Goal: Transaction & Acquisition: Purchase product/service

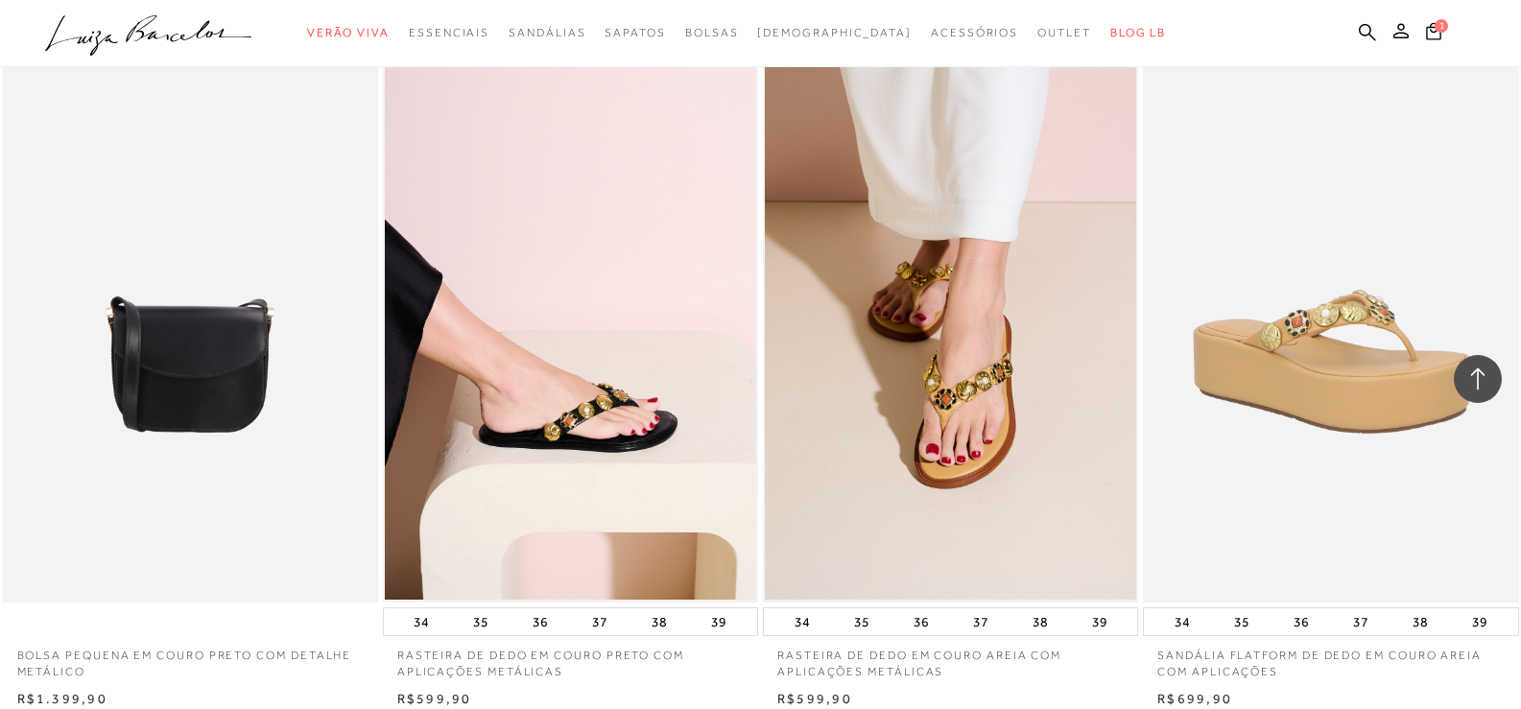
scroll to position [3935, 0]
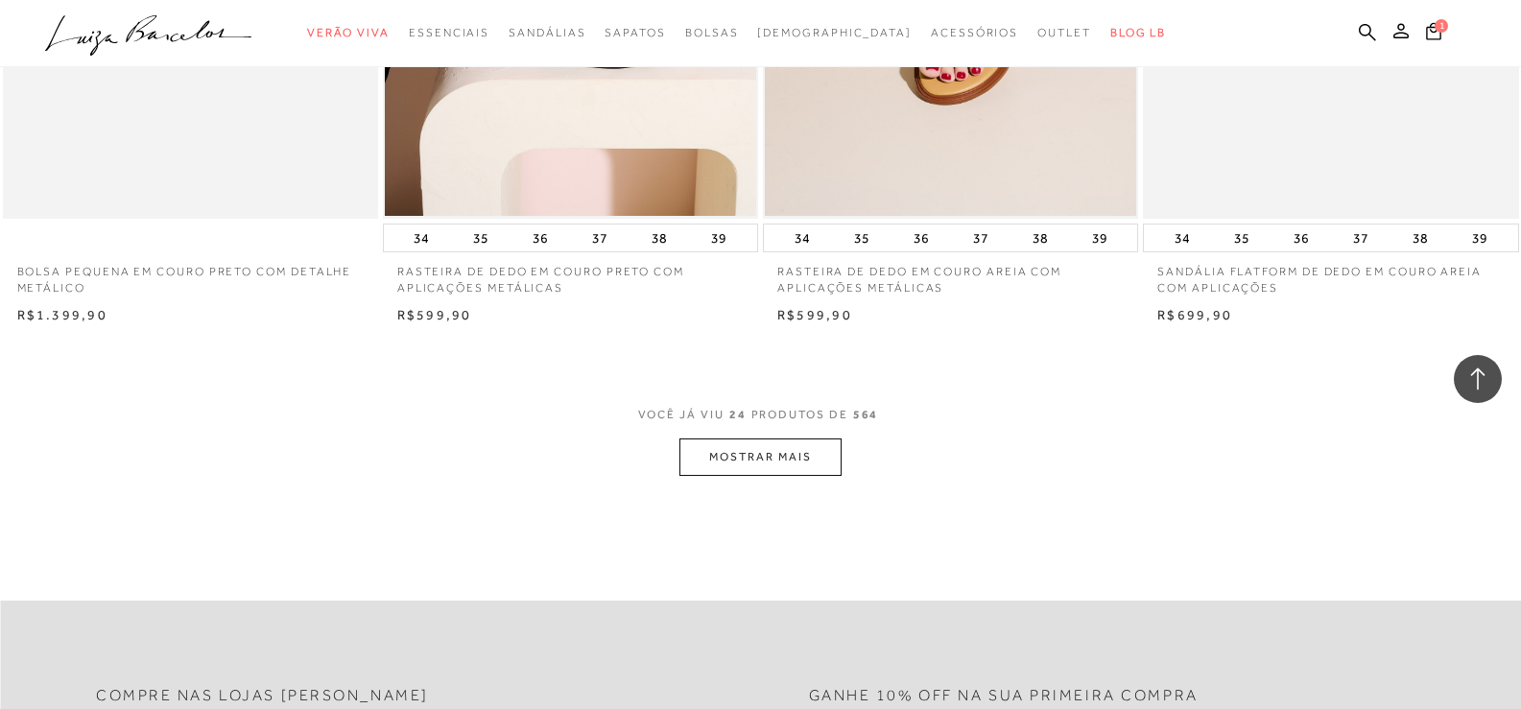
click at [747, 462] on button "MOSTRAR MAIS" at bounding box center [760, 457] width 161 height 37
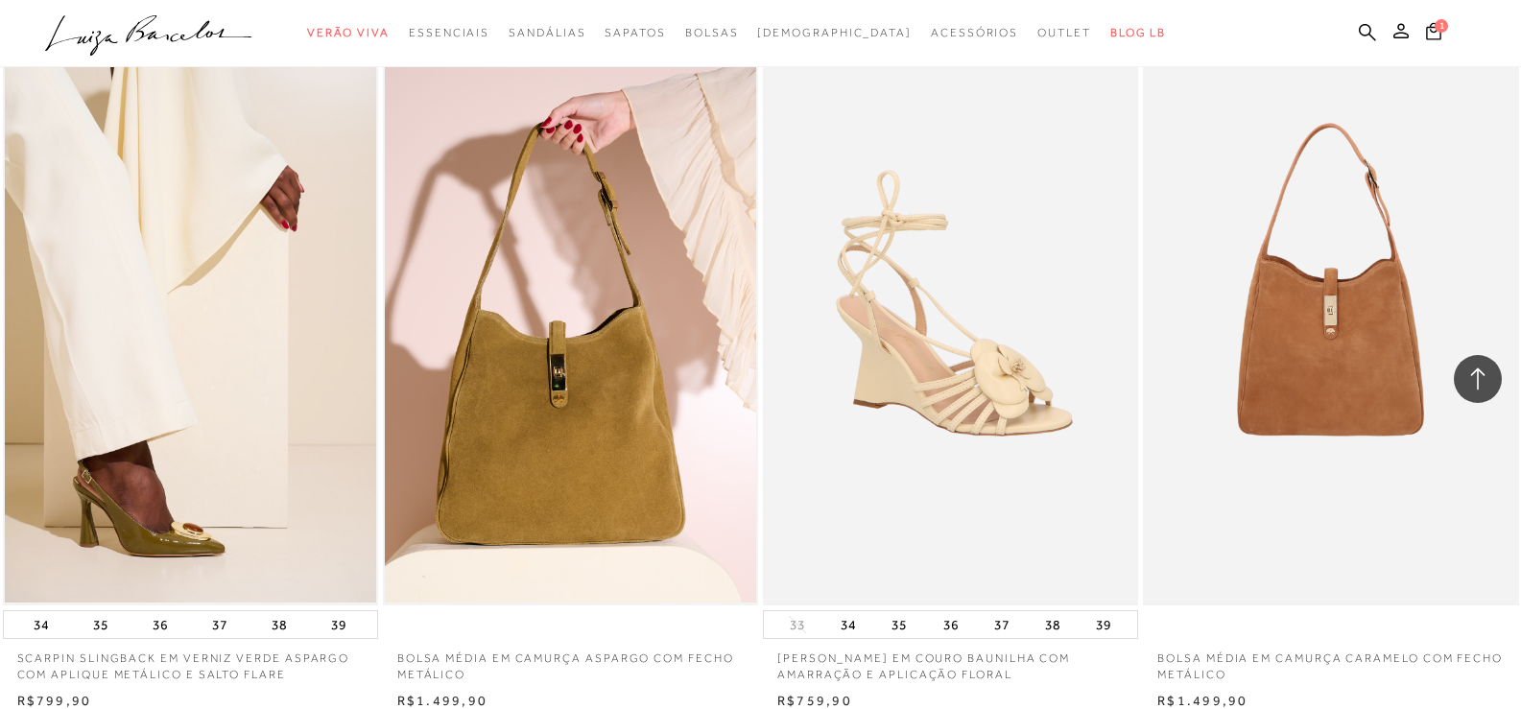
scroll to position [8062, 0]
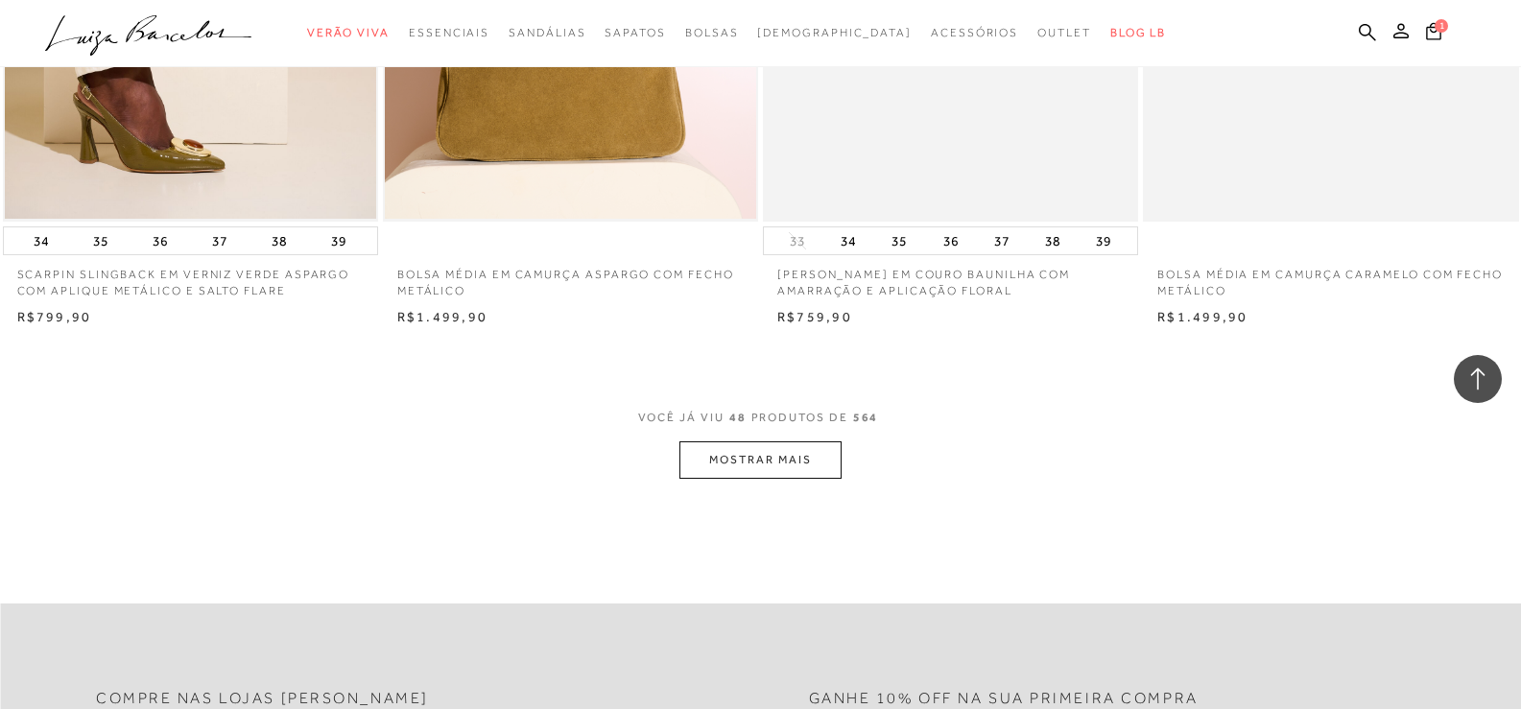
click at [744, 459] on button "MOSTRAR MAIS" at bounding box center [760, 460] width 161 height 37
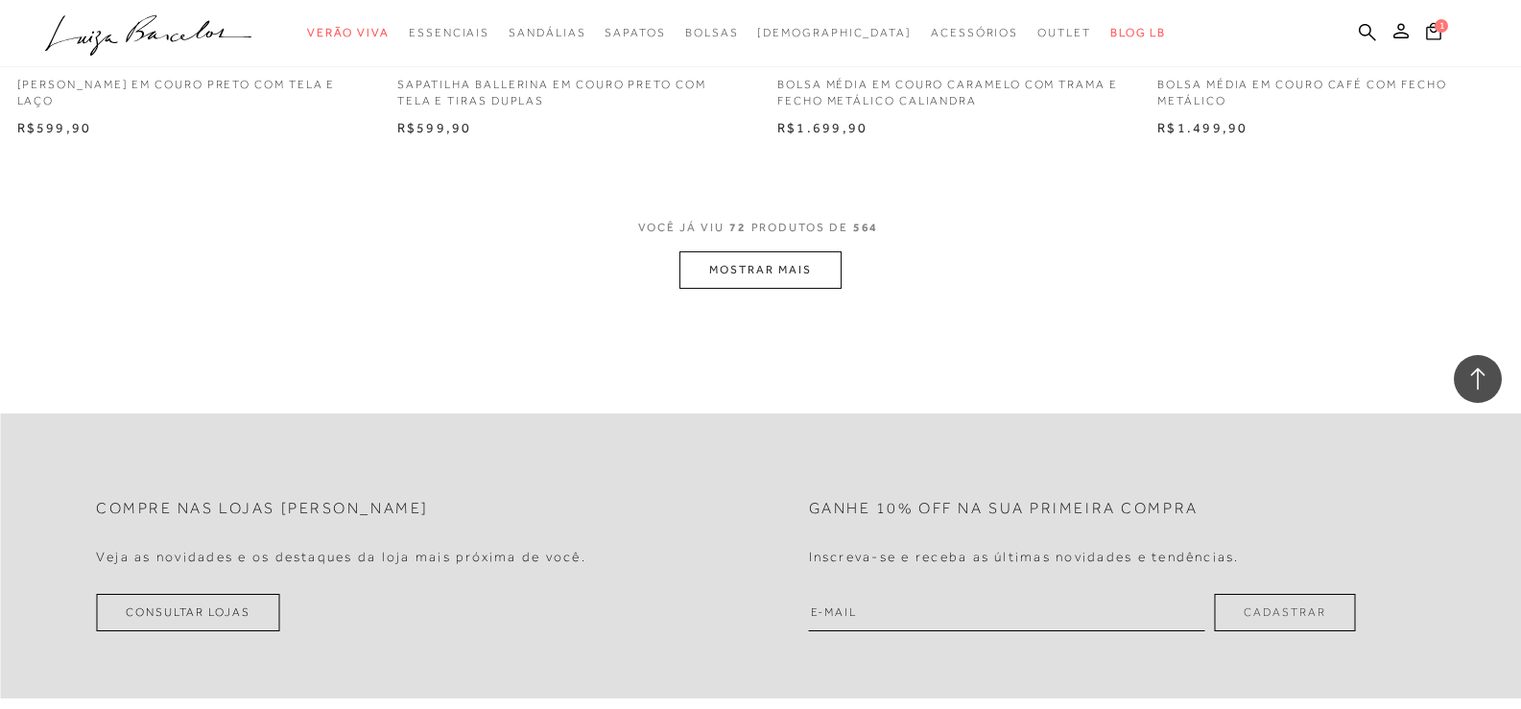
scroll to position [12286, 0]
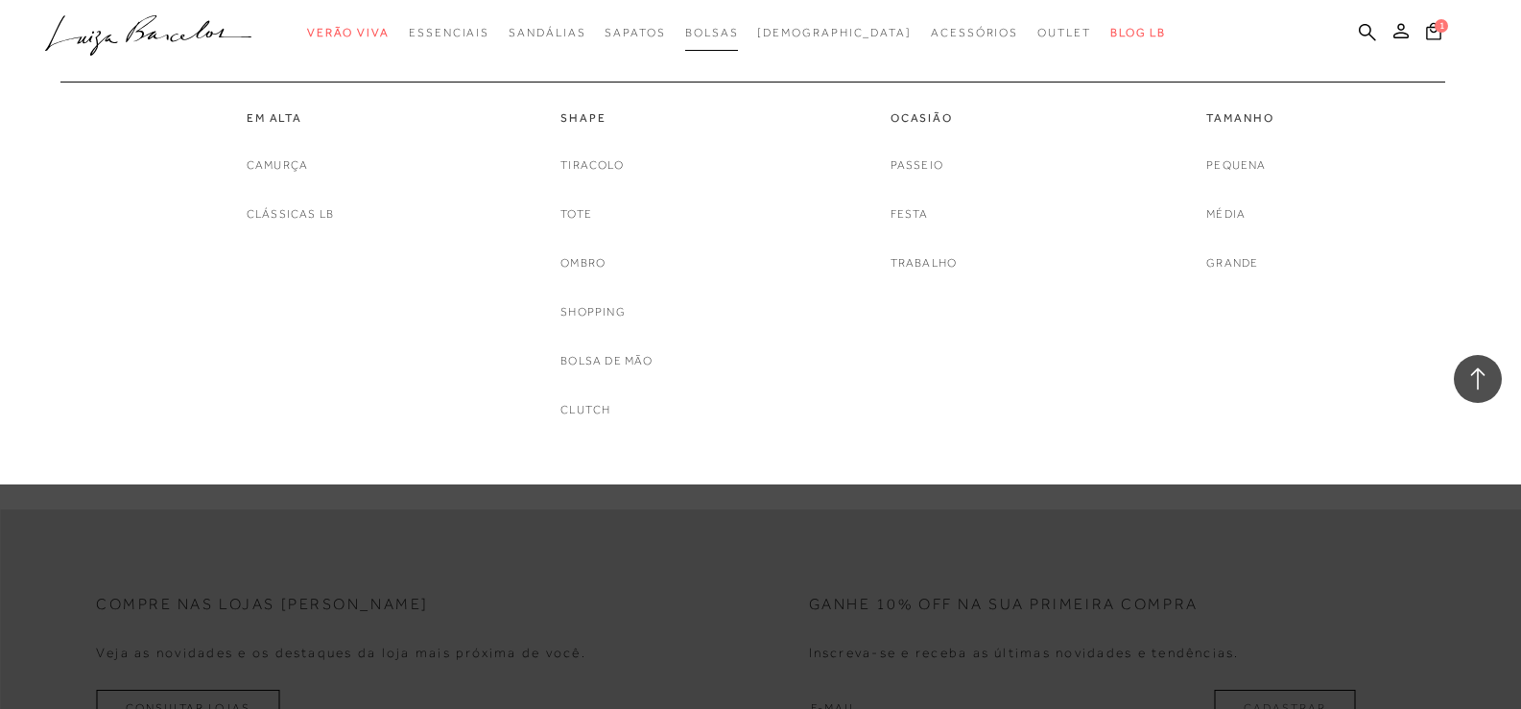
click at [735, 30] on span "Bolsas" at bounding box center [712, 32] width 54 height 13
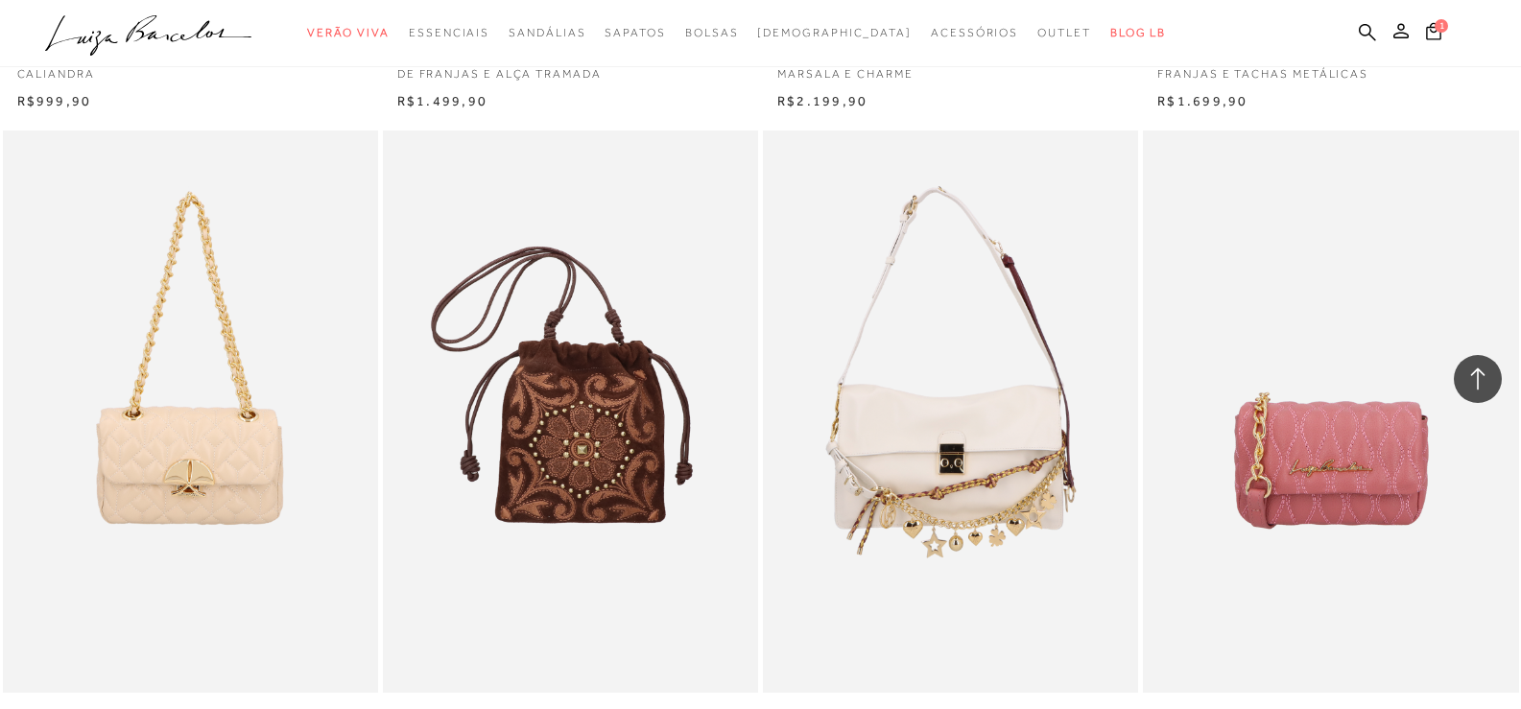
scroll to position [3743, 0]
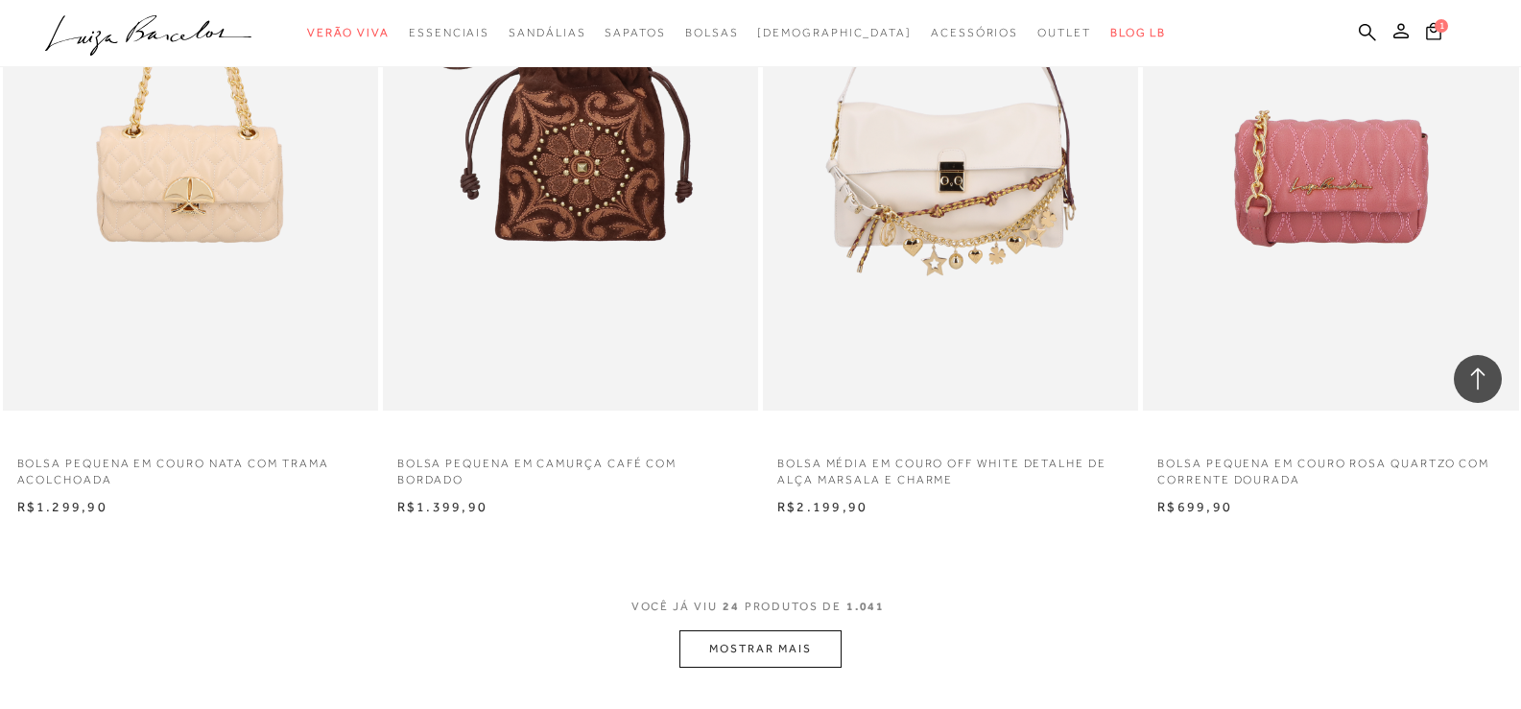
click at [790, 653] on button "MOSTRAR MAIS" at bounding box center [760, 649] width 161 height 37
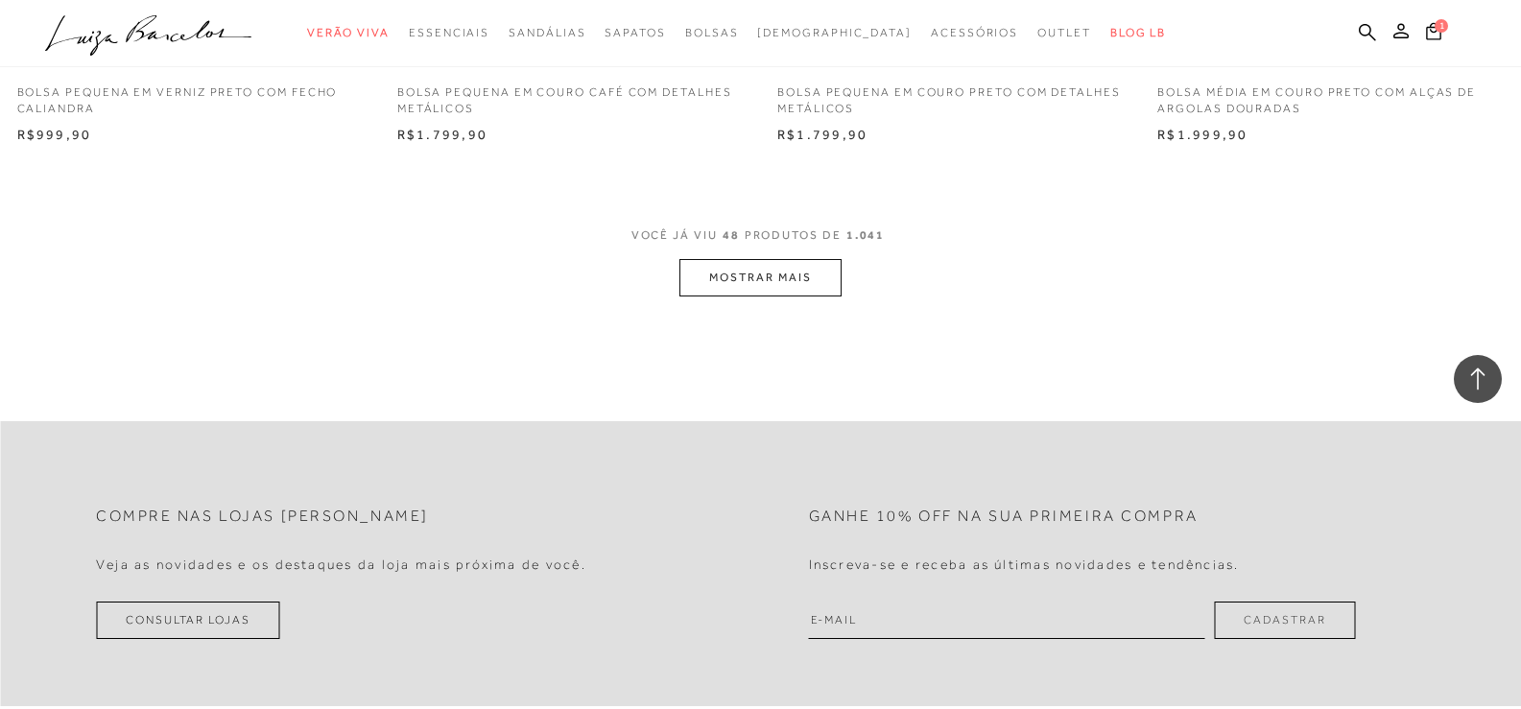
scroll to position [8254, 0]
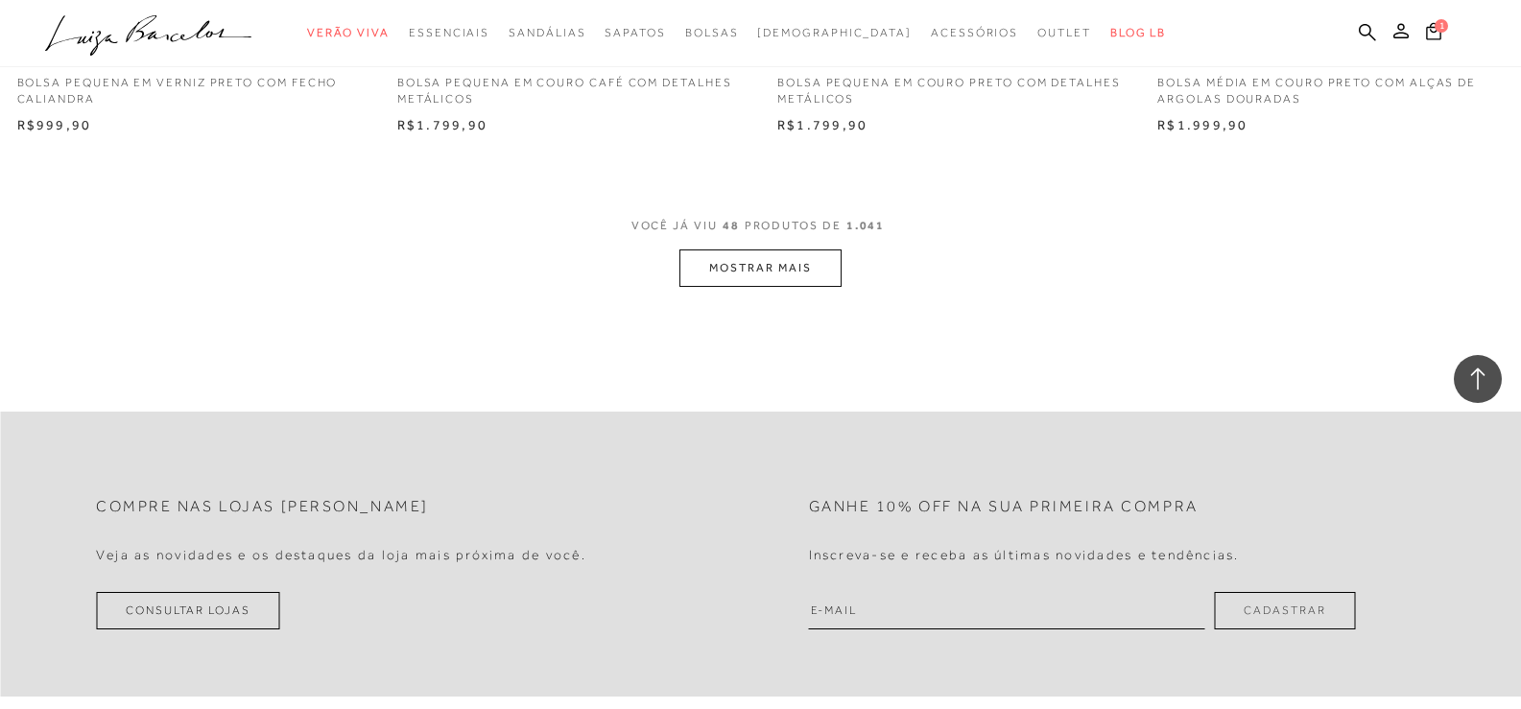
click at [766, 265] on button "MOSTRAR MAIS" at bounding box center [760, 268] width 161 height 37
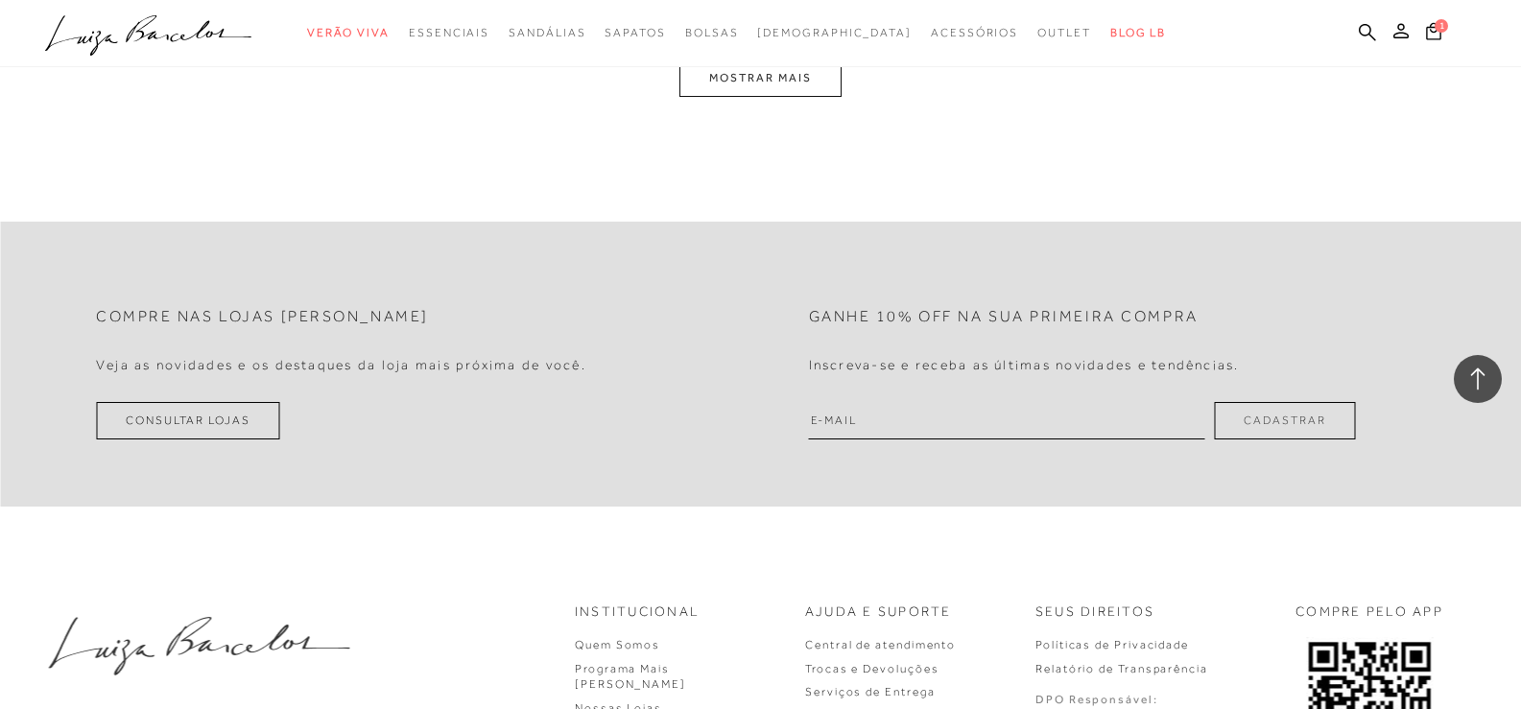
scroll to position [12190, 0]
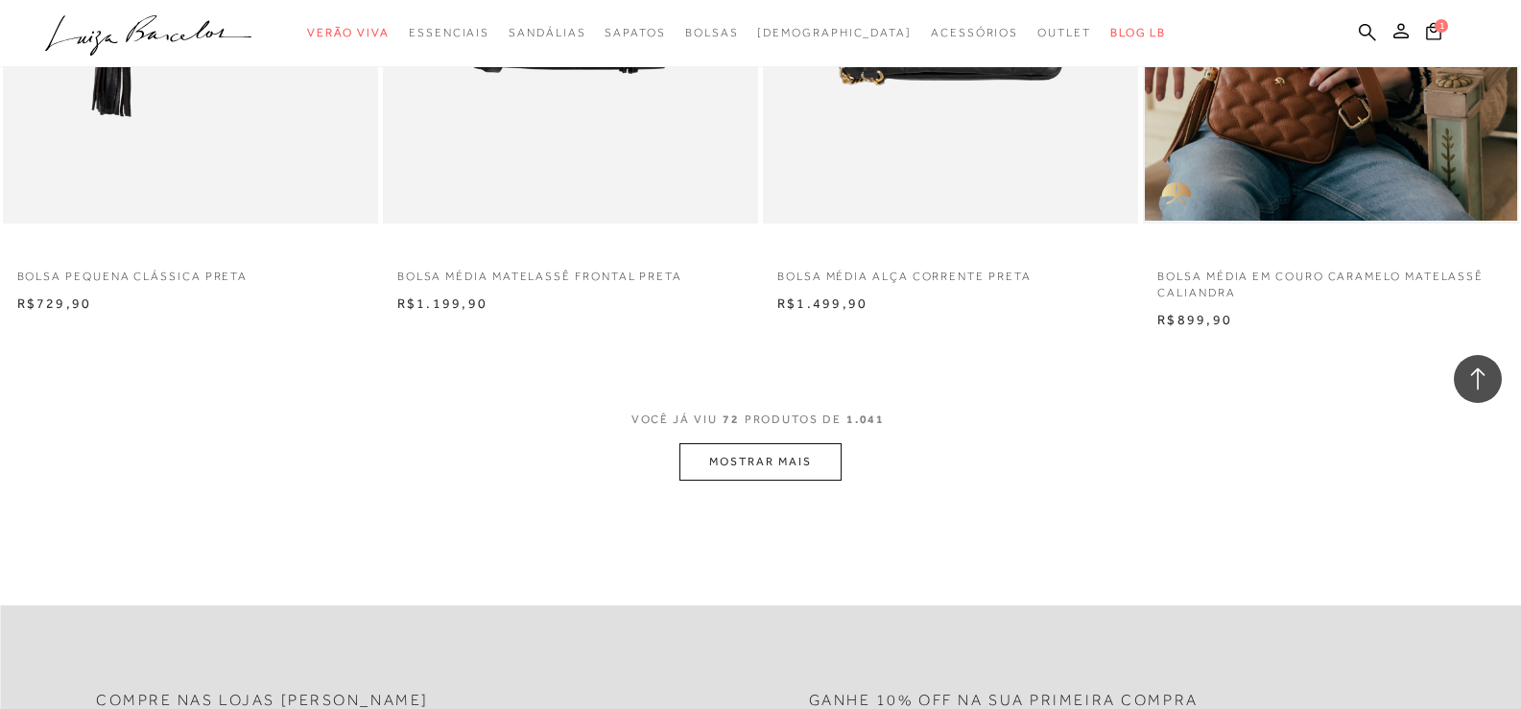
click at [722, 460] on button "MOSTRAR MAIS" at bounding box center [760, 461] width 161 height 37
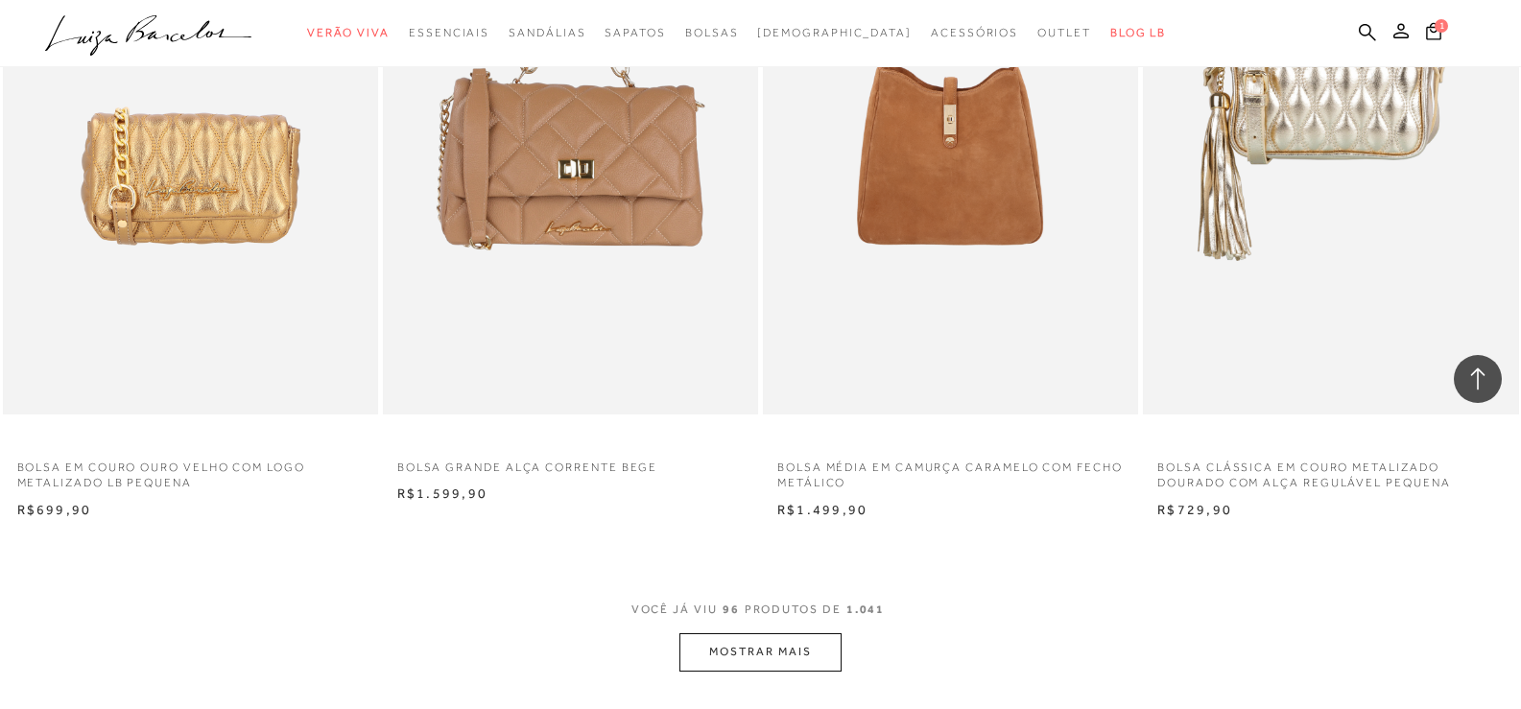
scroll to position [16509, 0]
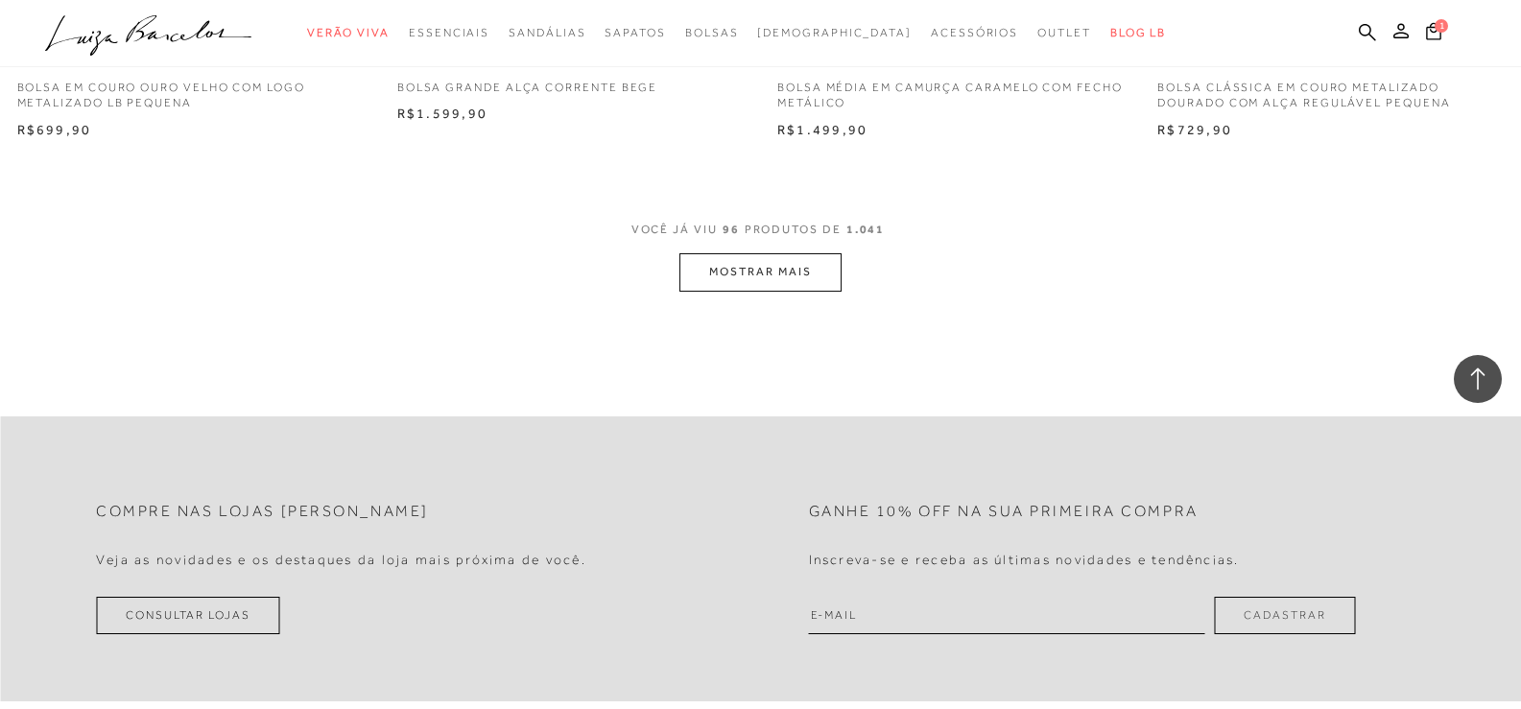
click at [724, 270] on button "MOSTRAR MAIS" at bounding box center [760, 271] width 161 height 37
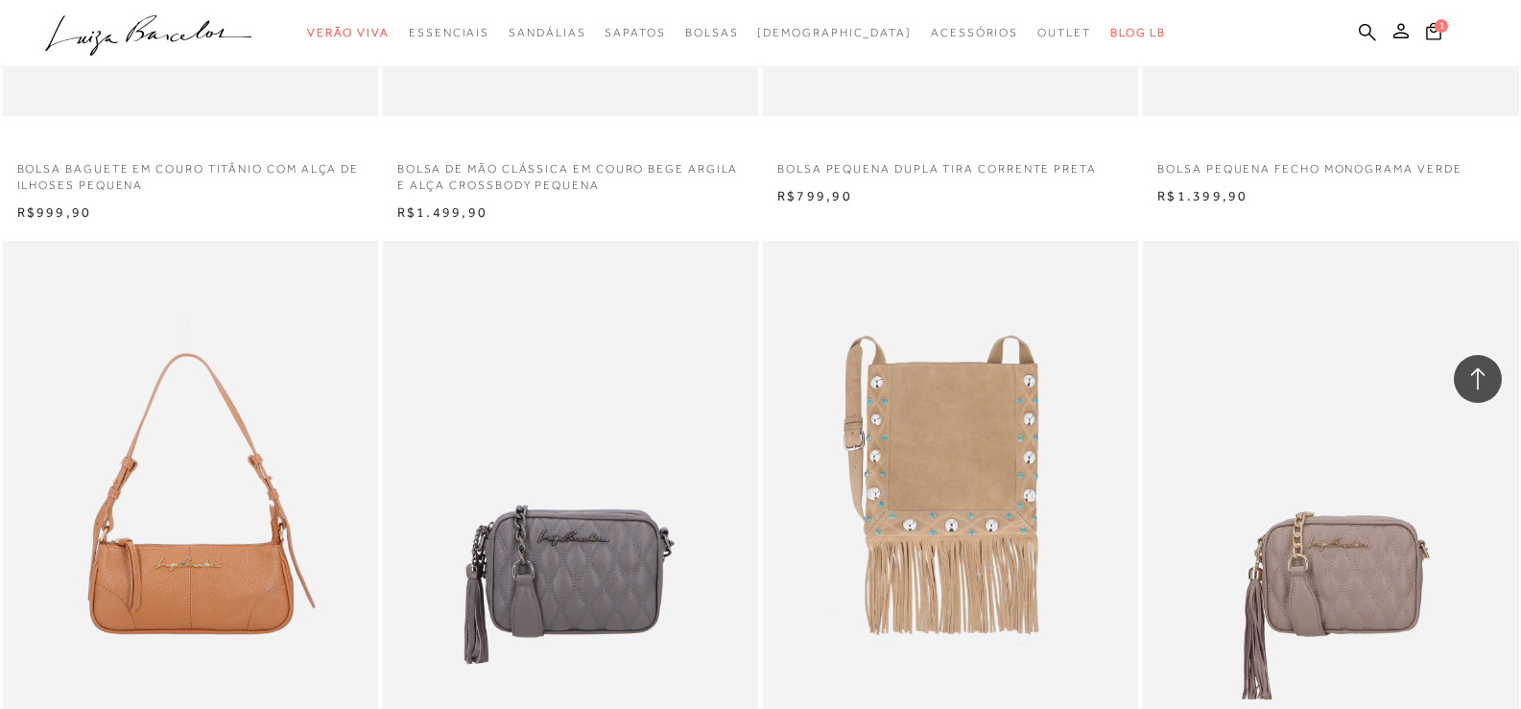
scroll to position [20348, 0]
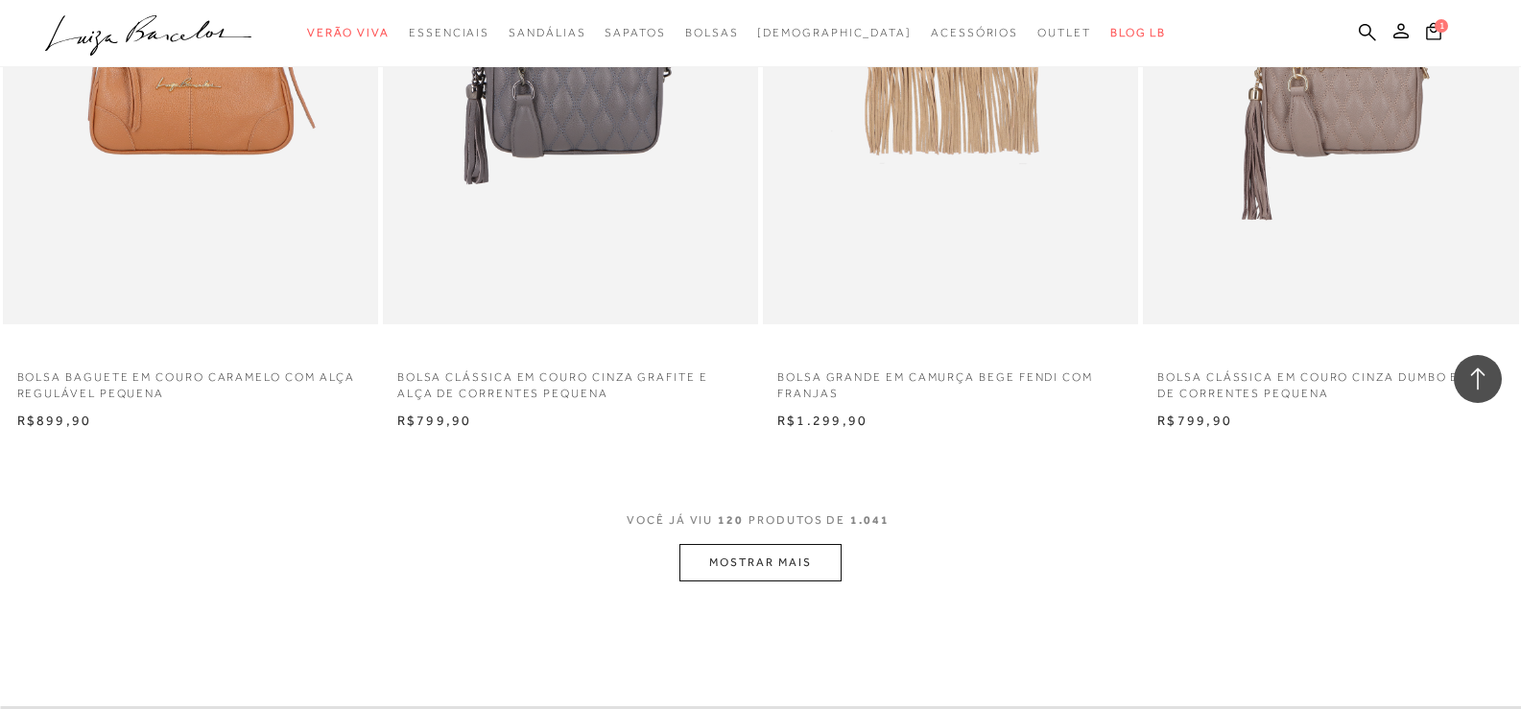
click at [724, 564] on button "MOSTRAR MAIS" at bounding box center [760, 562] width 161 height 37
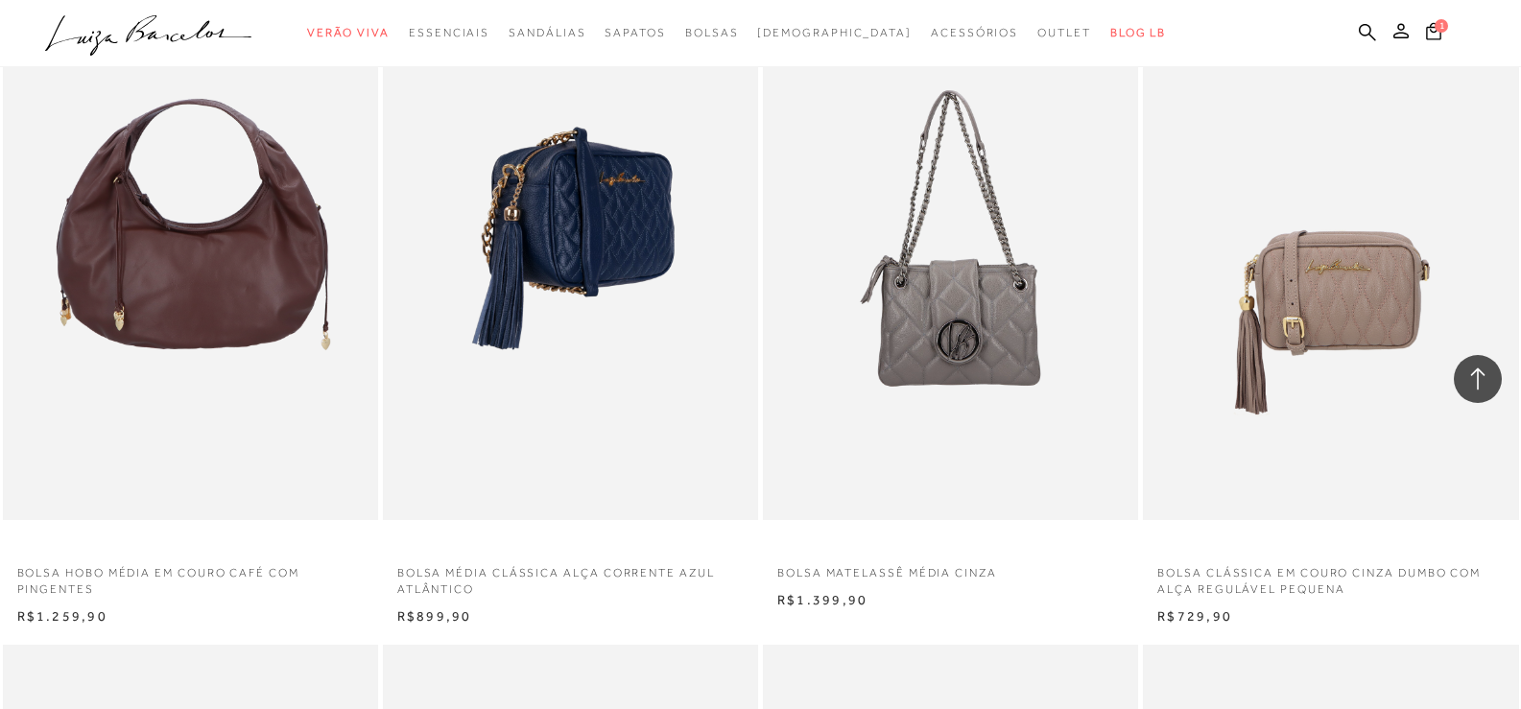
scroll to position [21308, 0]
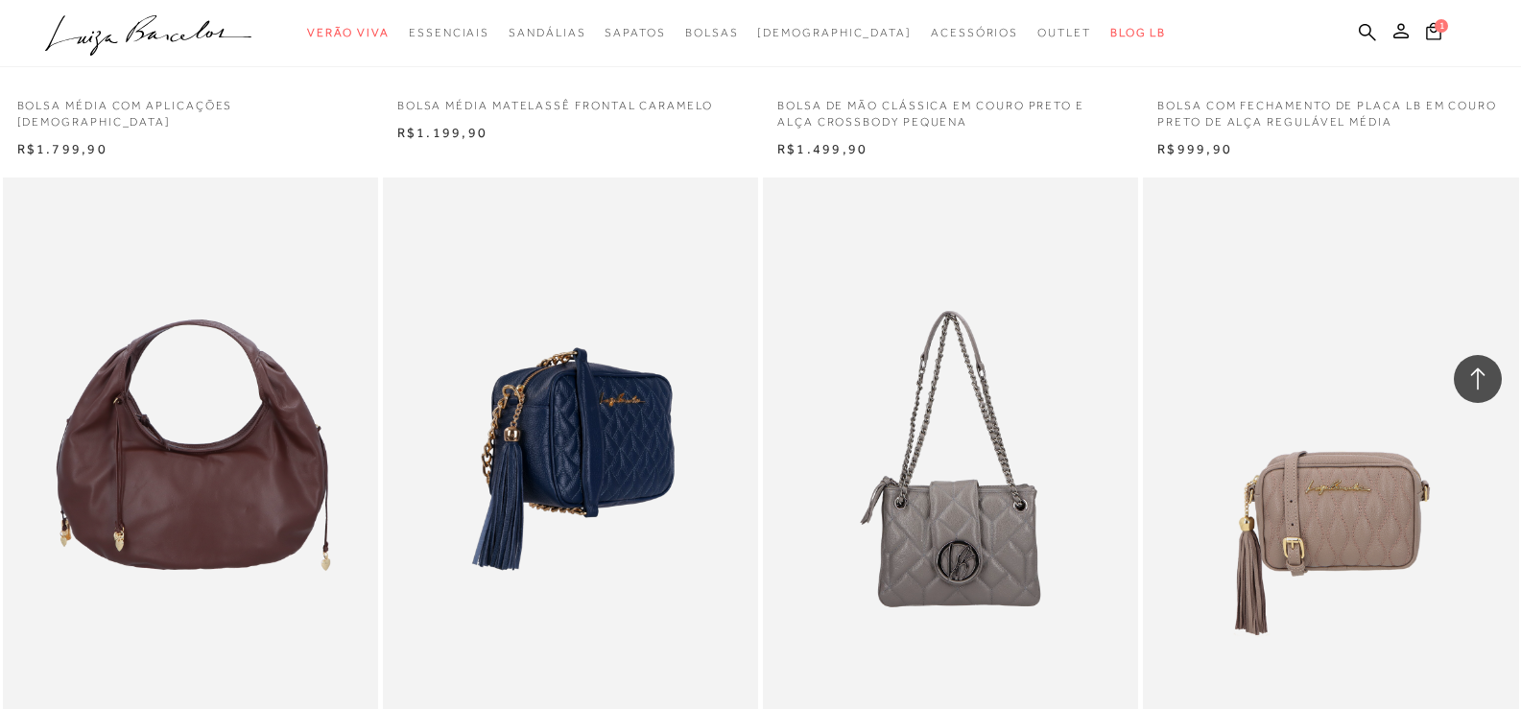
click at [585, 462] on img at bounding box center [571, 459] width 373 height 563
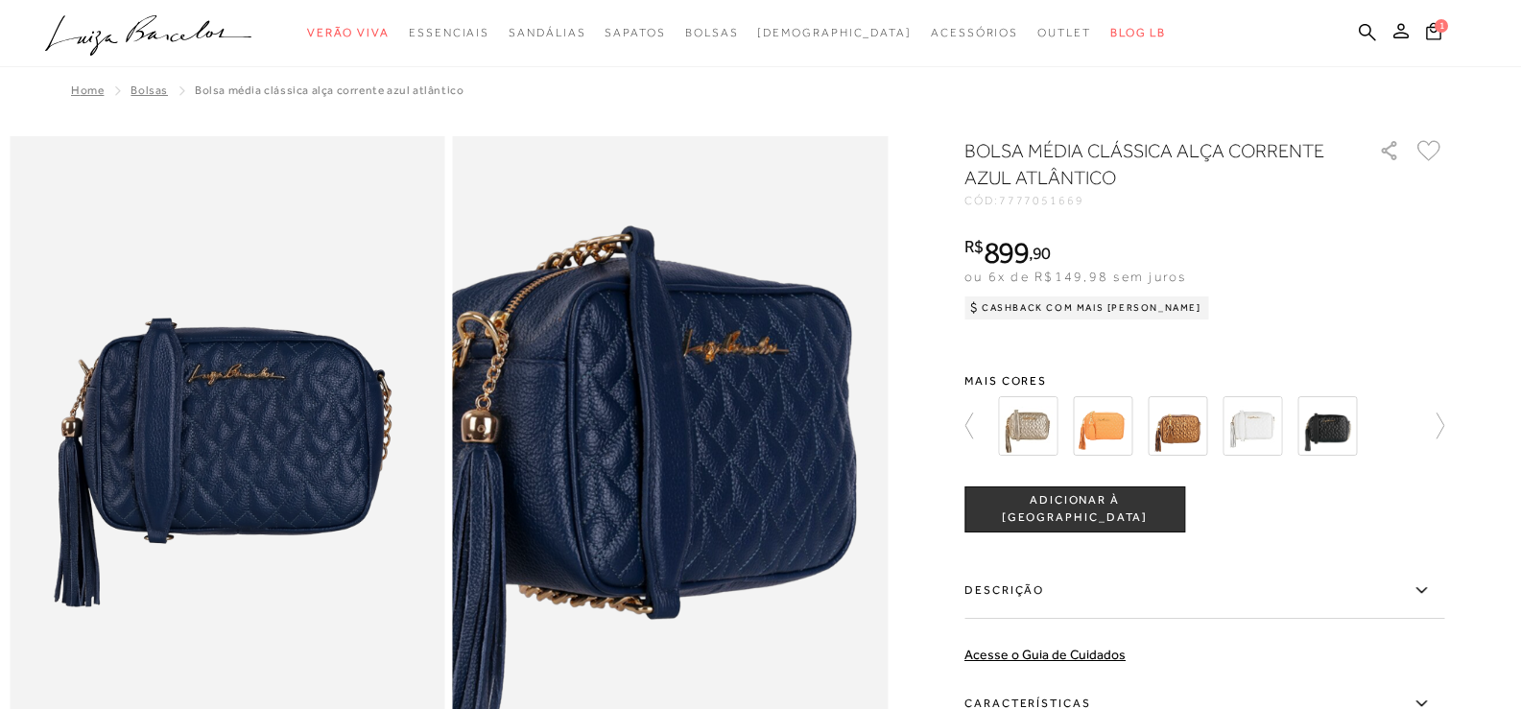
click at [728, 446] on img at bounding box center [617, 484] width 871 height 1306
drag, startPoint x: 728, startPoint y: 446, endPoint x: 670, endPoint y: 445, distance: 57.6
click at [670, 445] on img at bounding box center [617, 484] width 871 height 1306
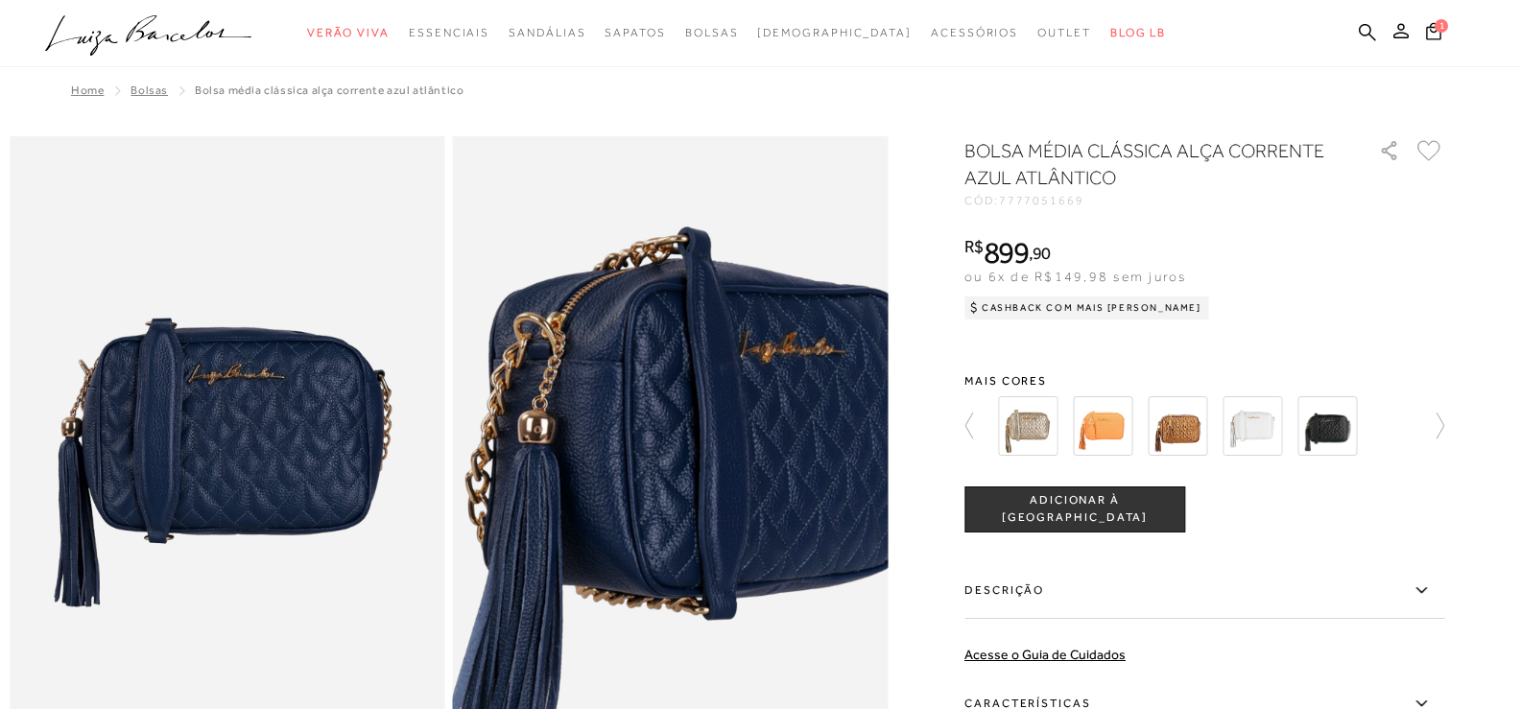
click at [670, 445] on img at bounding box center [674, 485] width 871 height 1306
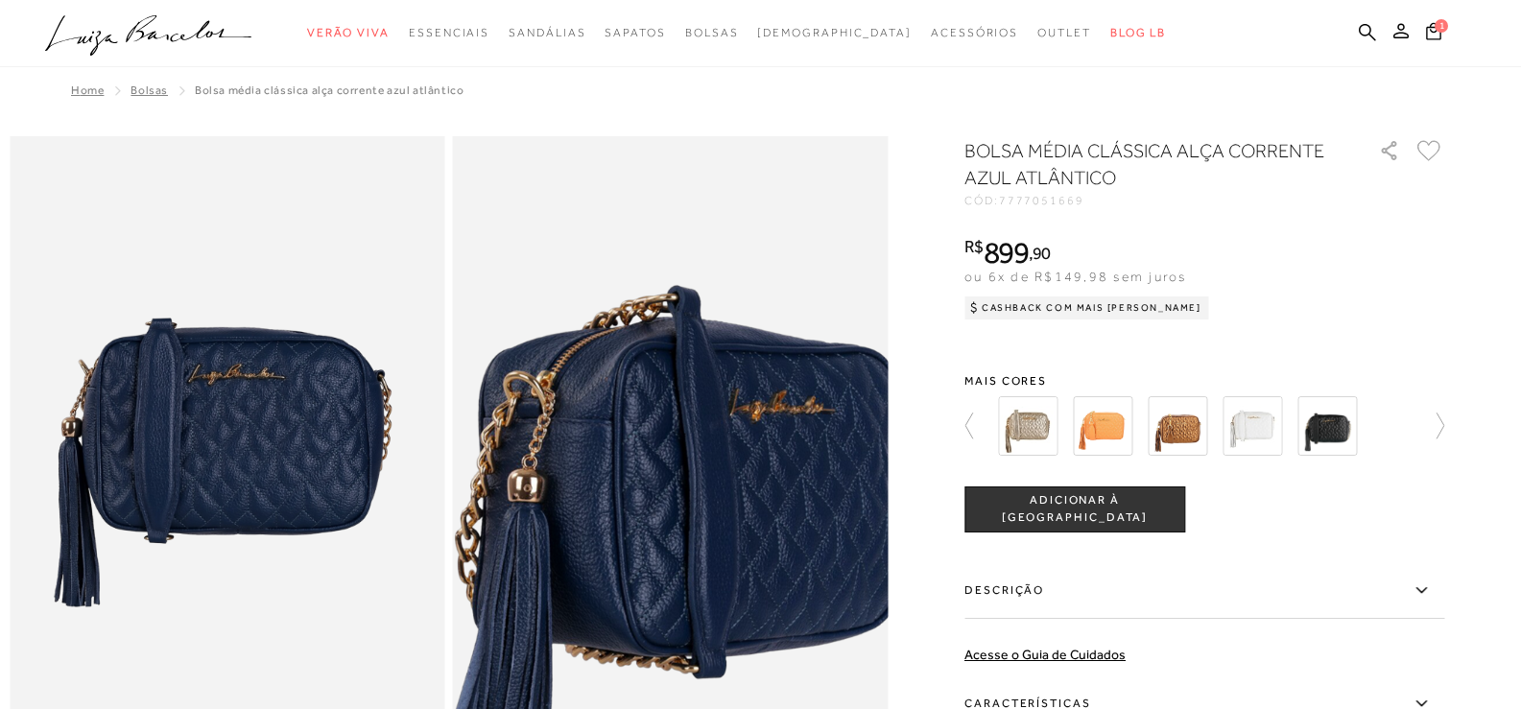
click at [681, 386] on img at bounding box center [663, 544] width 871 height 1306
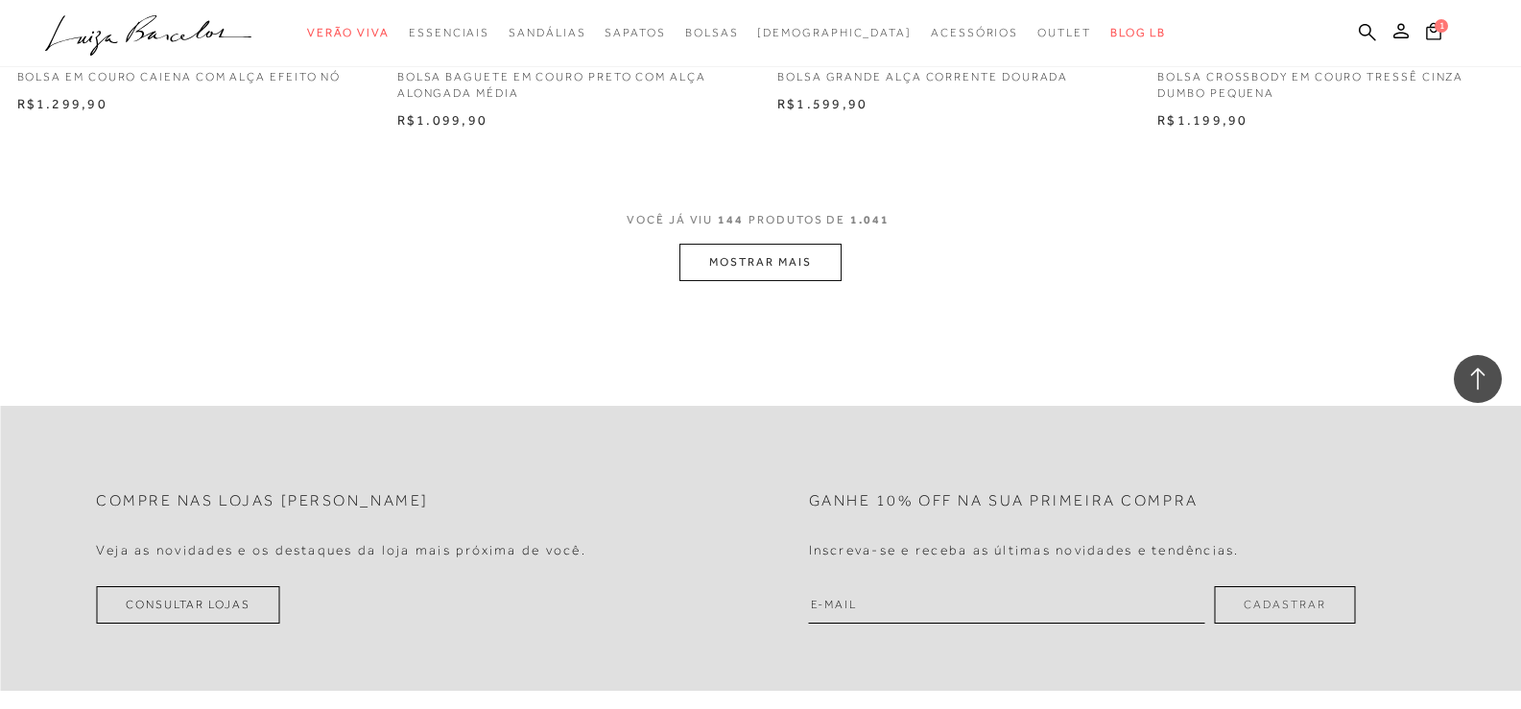
scroll to position [24753, 0]
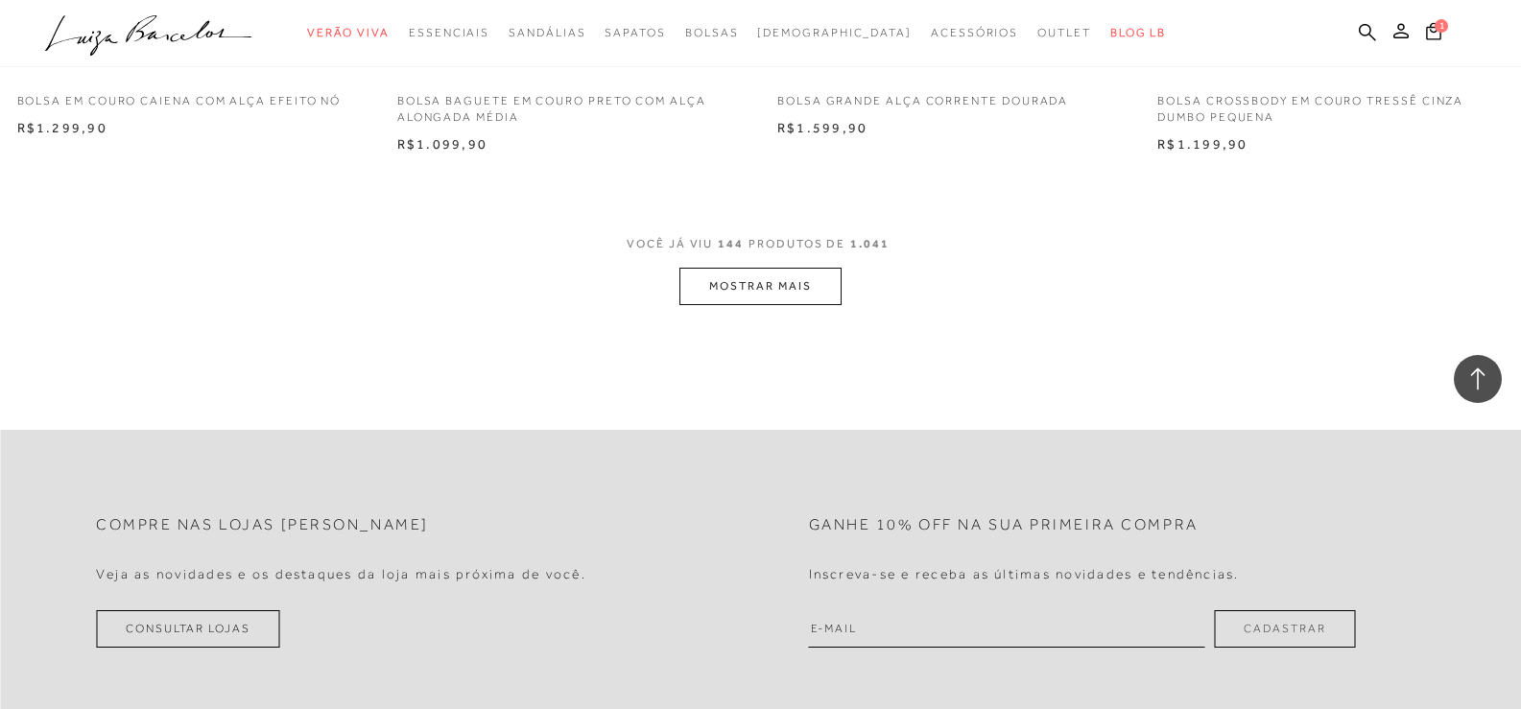
click at [724, 287] on button "MOSTRAR MAIS" at bounding box center [760, 286] width 161 height 37
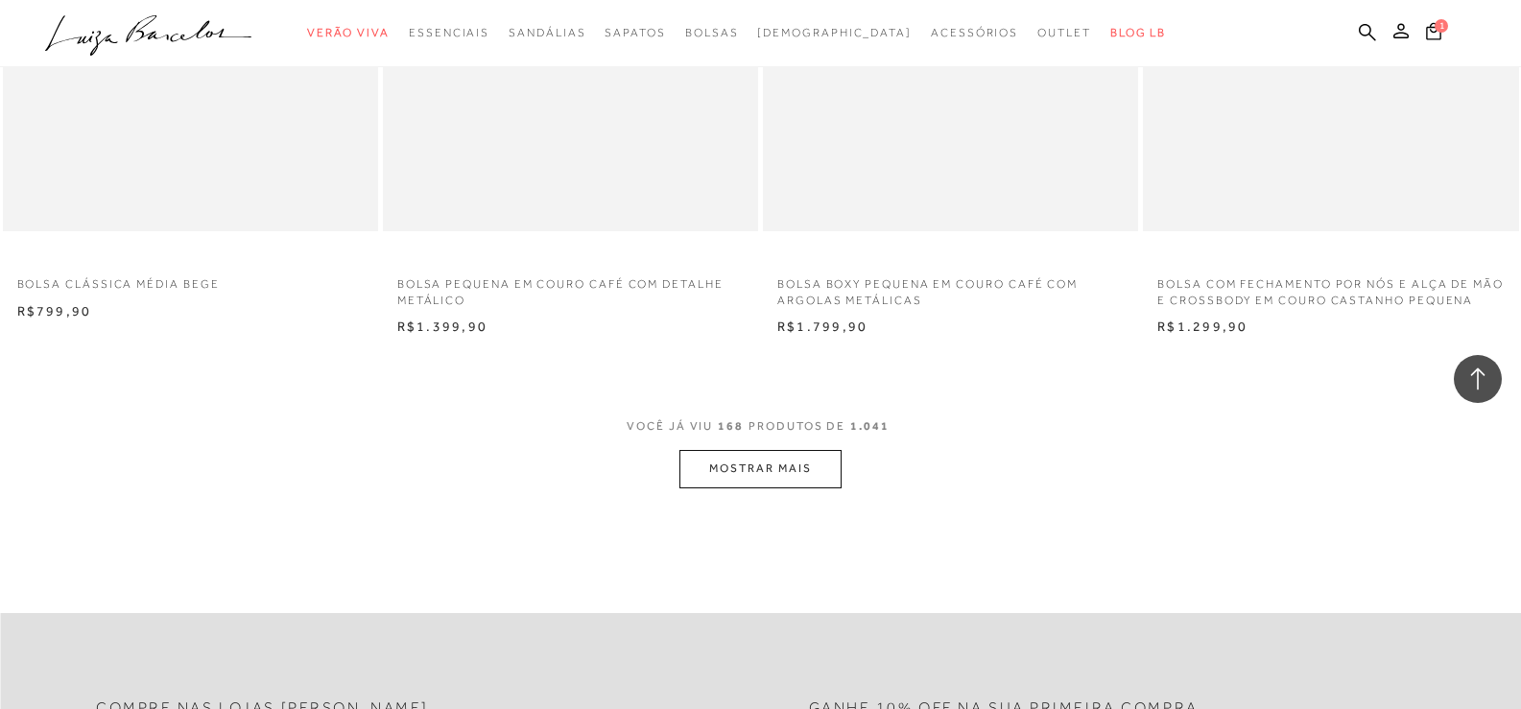
scroll to position [28881, 0]
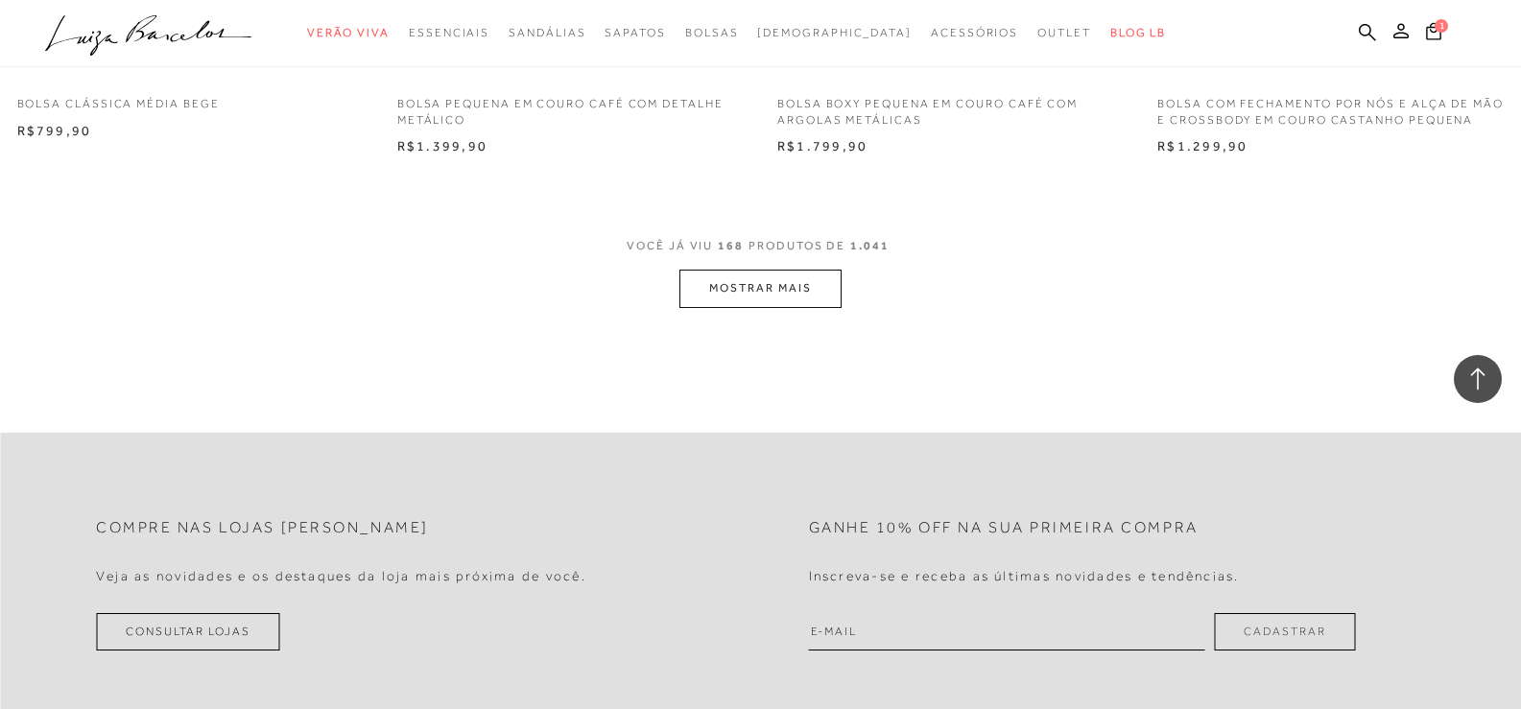
click at [721, 301] on button "MOSTRAR MAIS" at bounding box center [760, 288] width 161 height 37
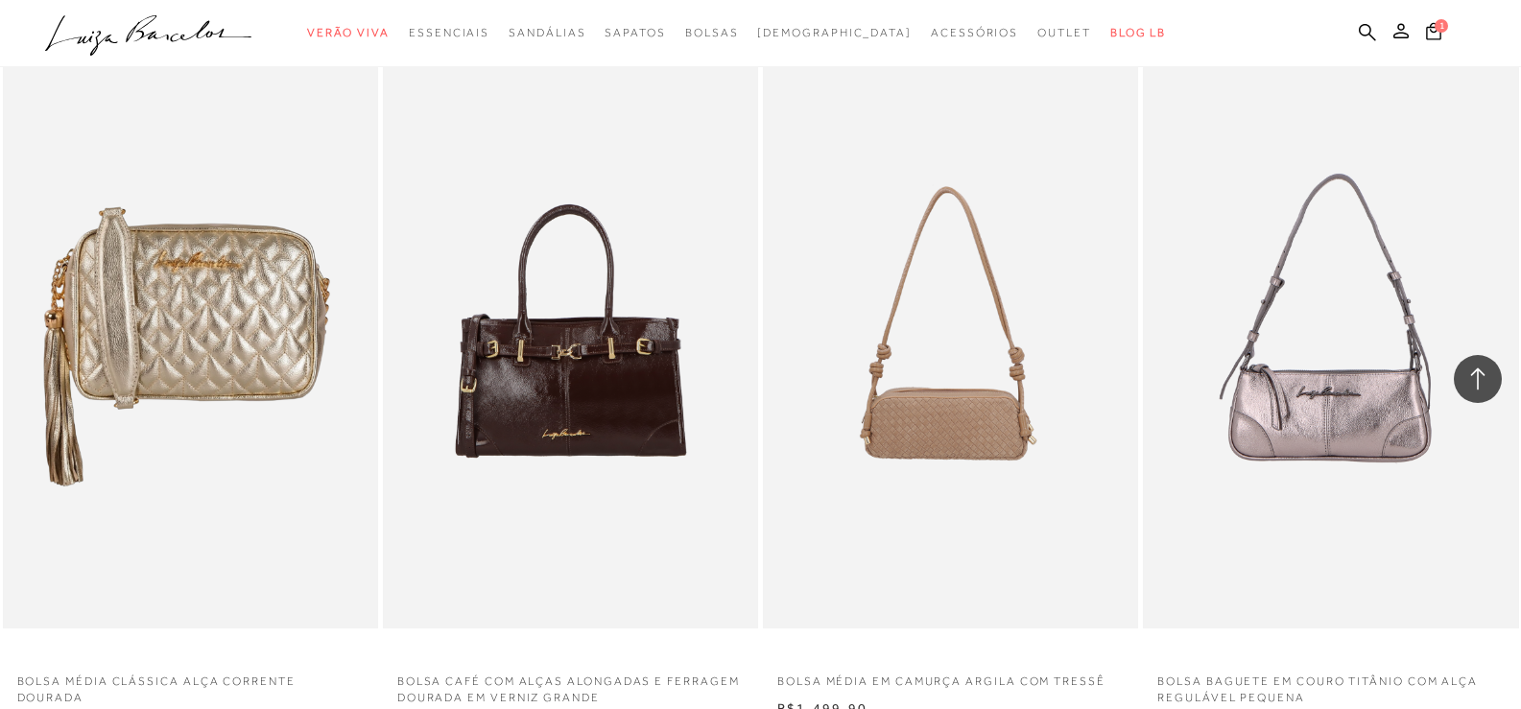
scroll to position [32912, 0]
